Goal: Information Seeking & Learning: Learn about a topic

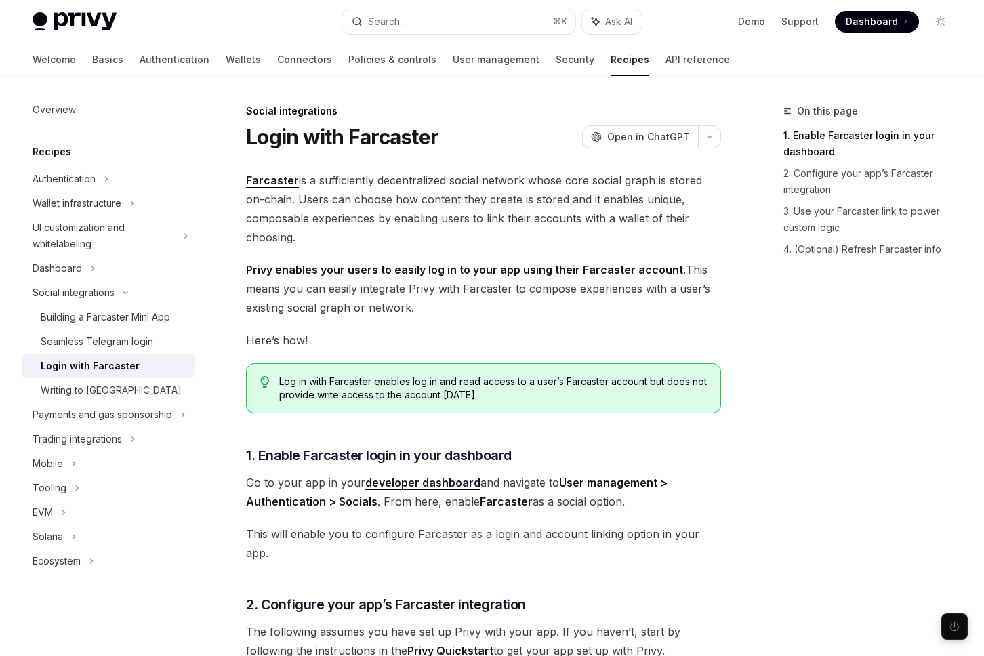
scroll to position [352, 0]
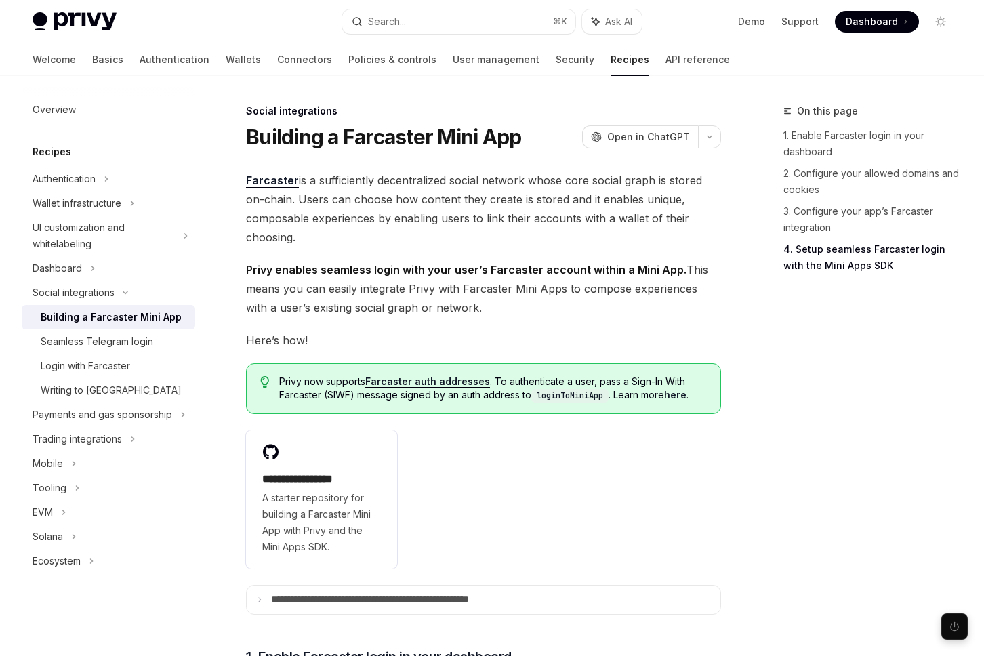
scroll to position [1425, 0]
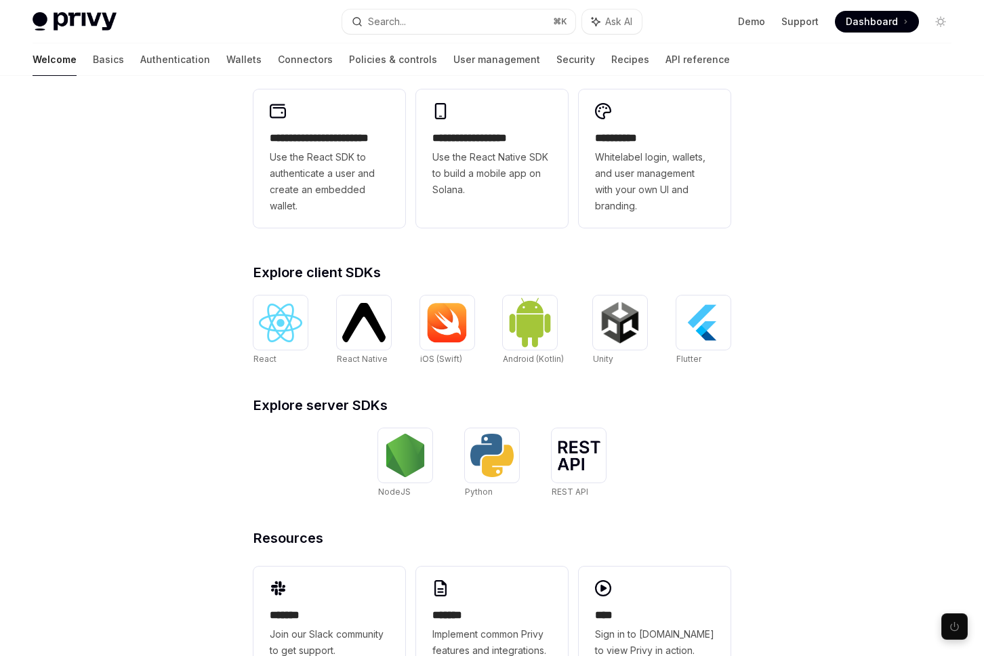
scroll to position [354, 0]
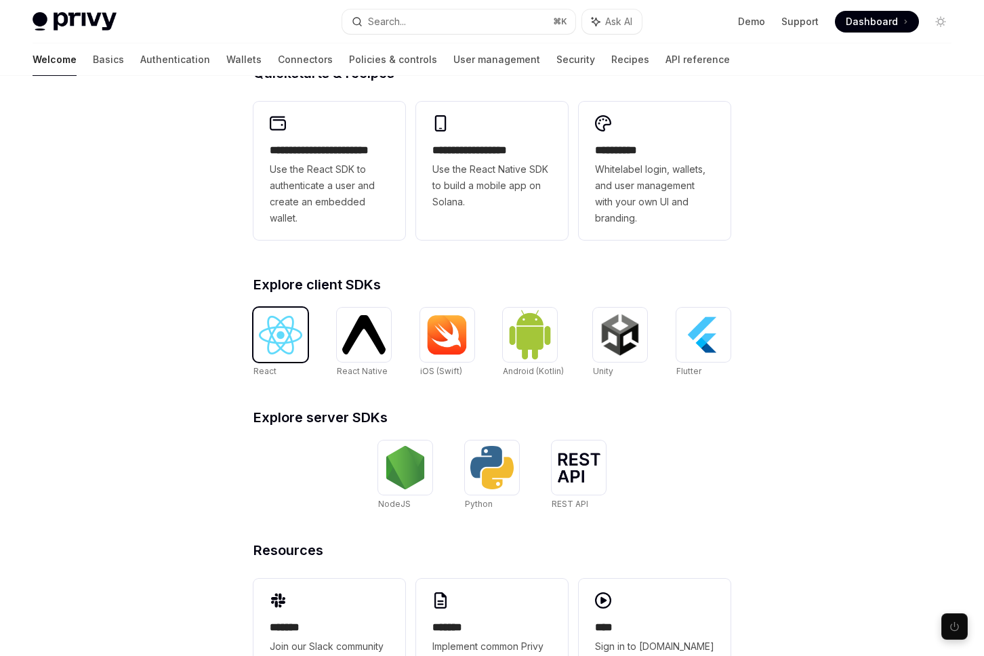
click at [289, 343] on img at bounding box center [280, 335] width 43 height 39
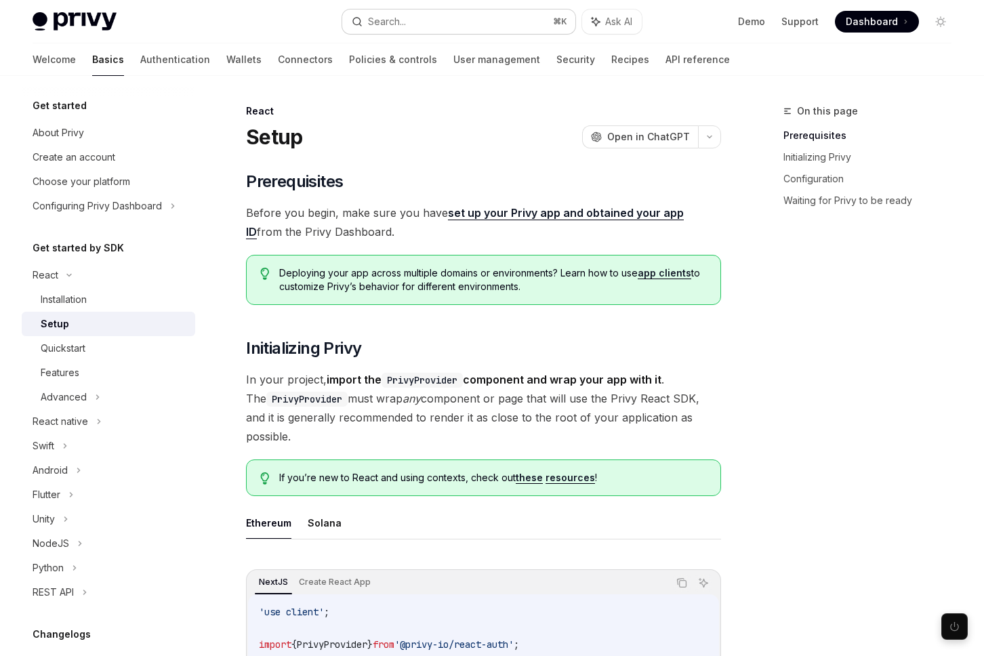
click at [423, 30] on button "Search... ⌘ K" at bounding box center [458, 21] width 232 height 24
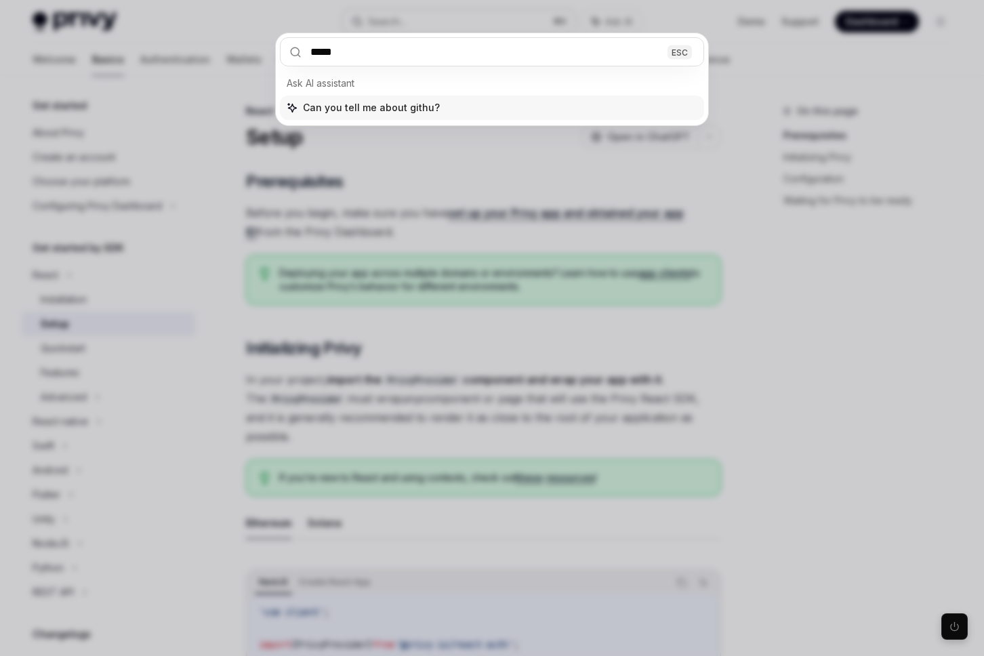
type input "******"
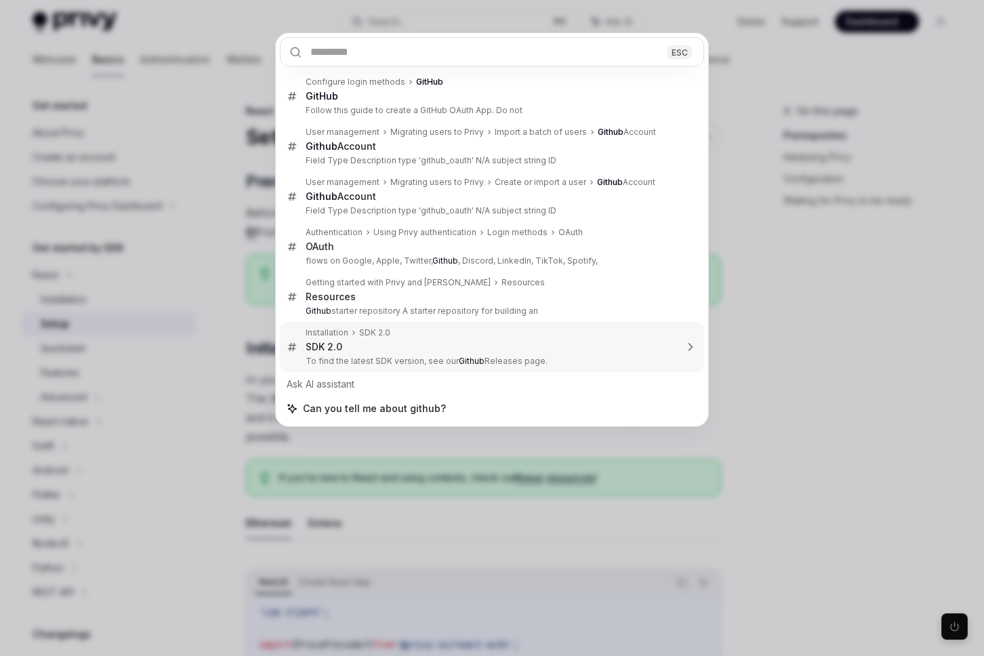
type textarea "*"
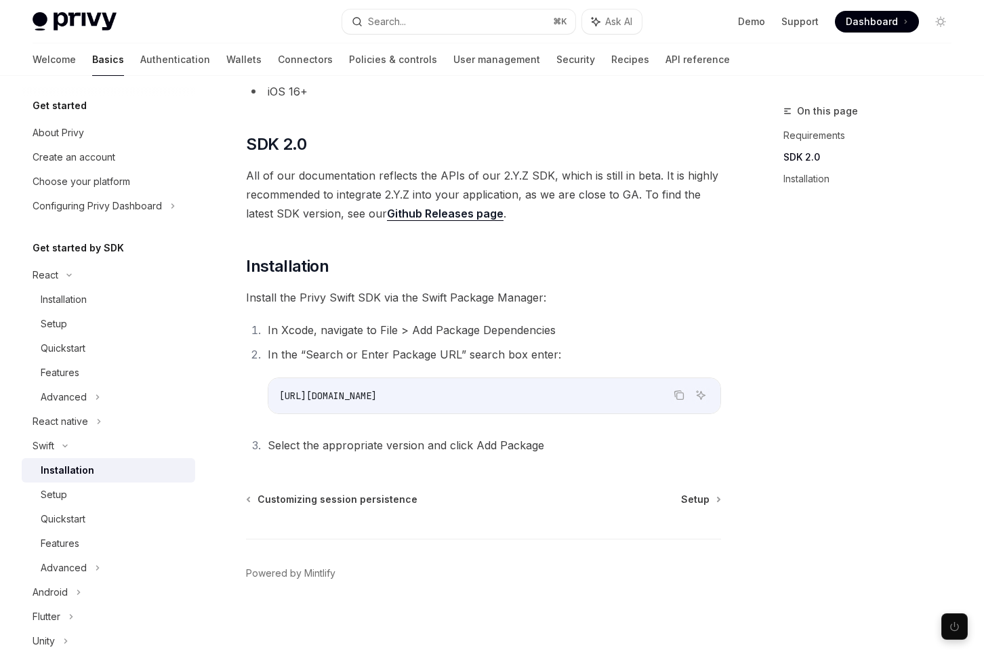
click at [395, 213] on link "Github Releases page" at bounding box center [445, 214] width 117 height 14
